Goal: Task Accomplishment & Management: Complete application form

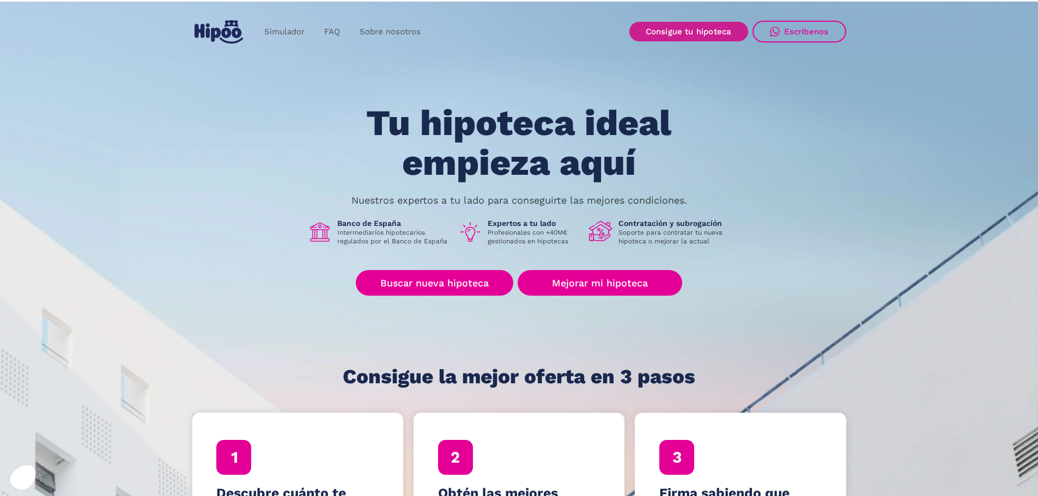
click at [707, 35] on link "Consigue tu hipoteca" at bounding box center [688, 32] width 119 height 20
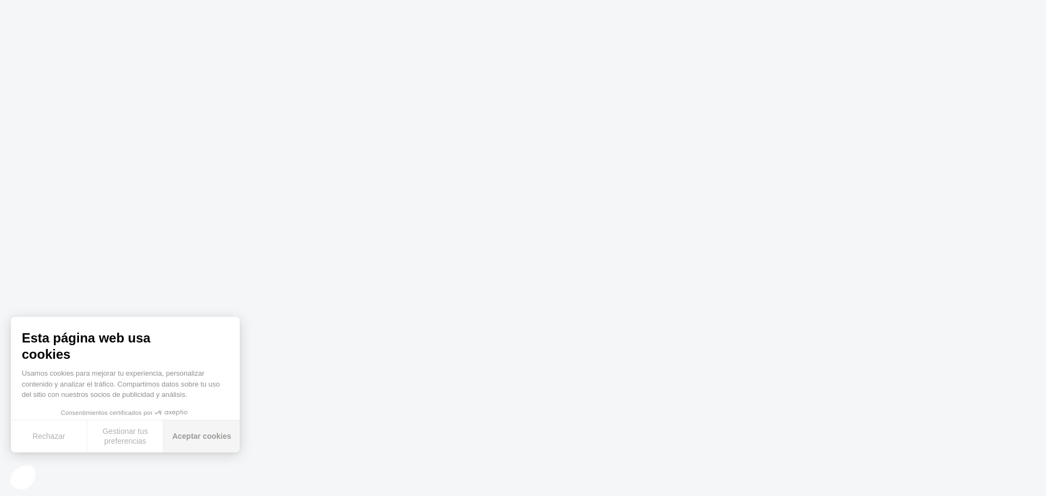
click at [203, 434] on font "Aceptar cookies" at bounding box center [201, 436] width 59 height 9
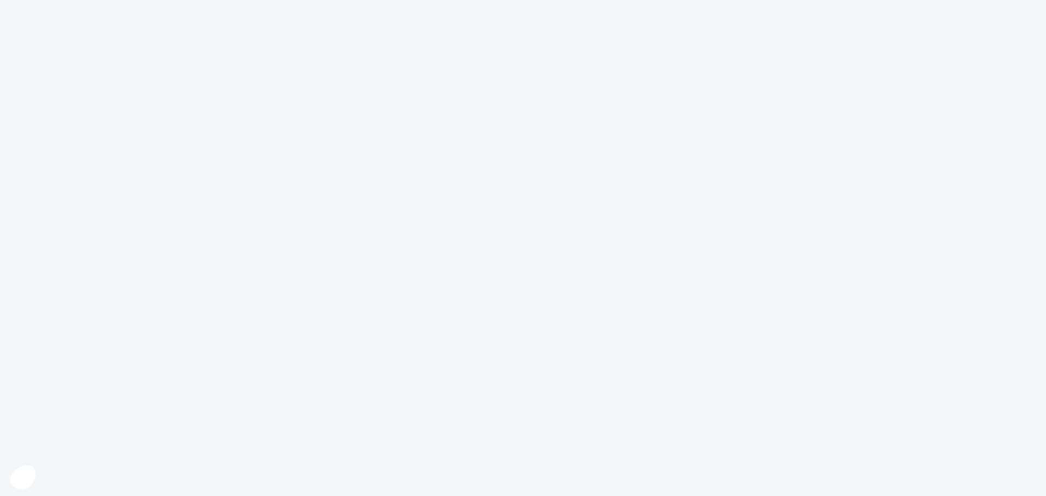
click at [899, 305] on body "Texto original Valora esta traducción Tu opinión servirá para ayudar a mejorar …" at bounding box center [523, 248] width 1046 height 496
